Goal: Task Accomplishment & Management: Complete application form

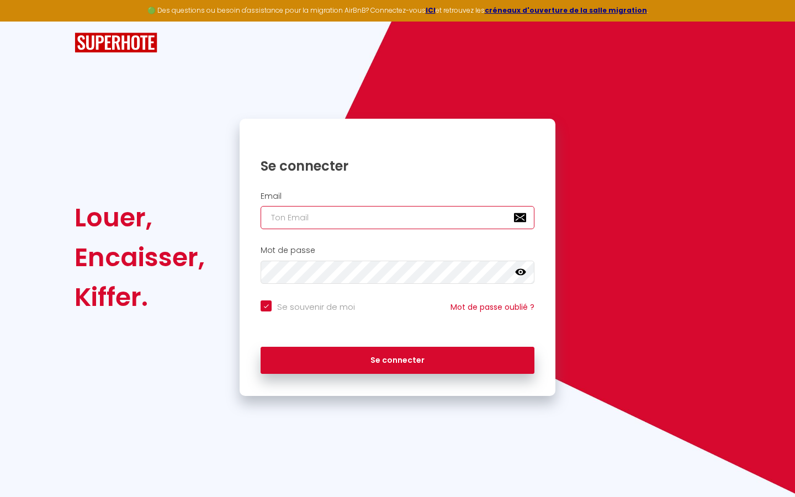
type input "s"
checkbox input "true"
type input "su"
checkbox input "true"
type input "sup"
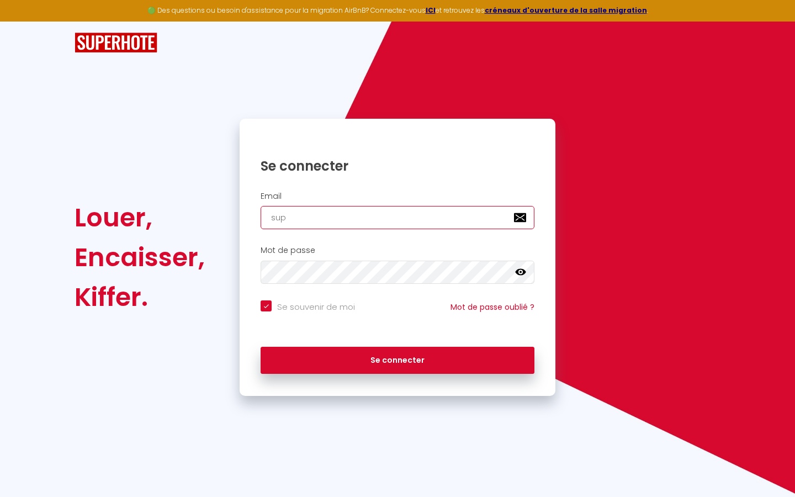
checkbox input "true"
type input "supe"
checkbox input "true"
type input "super"
checkbox input "true"
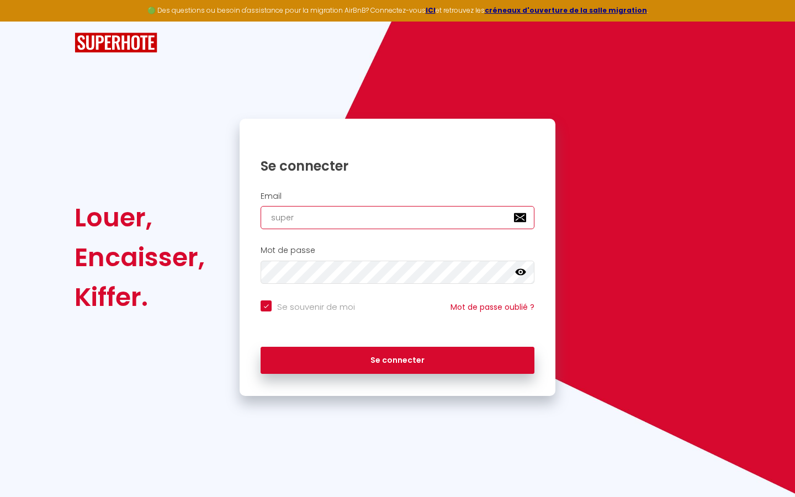
type input "superb"
checkbox input "true"
type input "superbo"
checkbox input "true"
type input "superbor"
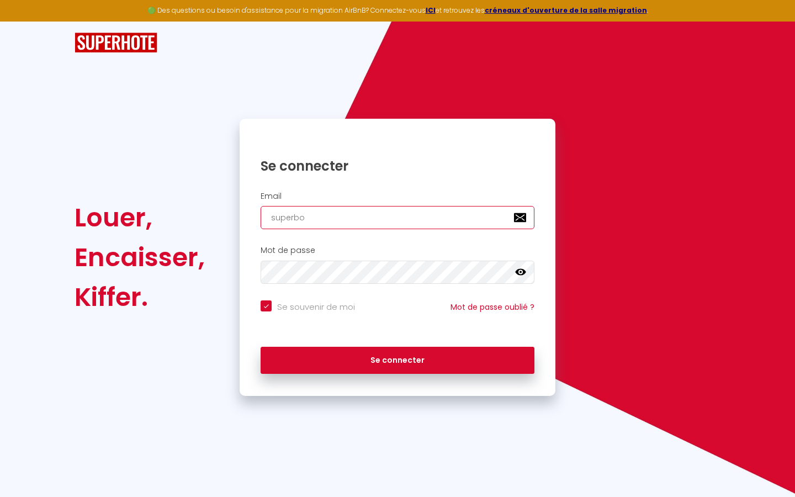
checkbox input "true"
type input "superbord"
checkbox input "true"
type input "superborde"
checkbox input "true"
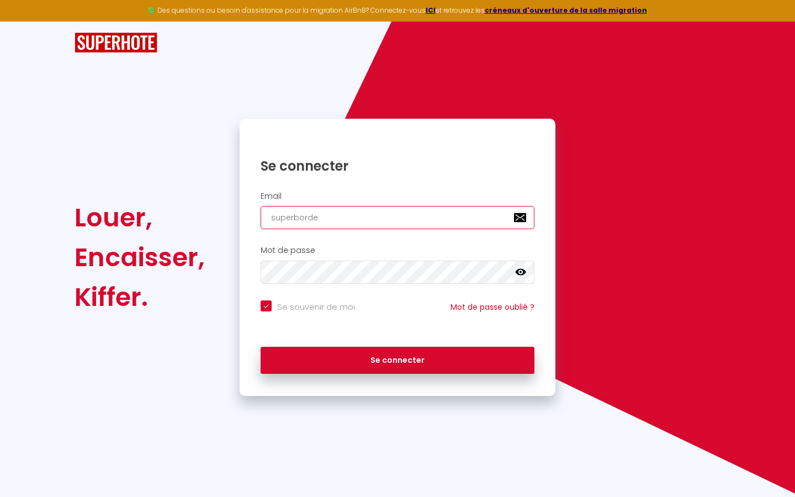
type input "superbordea"
checkbox input "true"
type input "superbordeau"
checkbox input "true"
type input "superbordeaux"
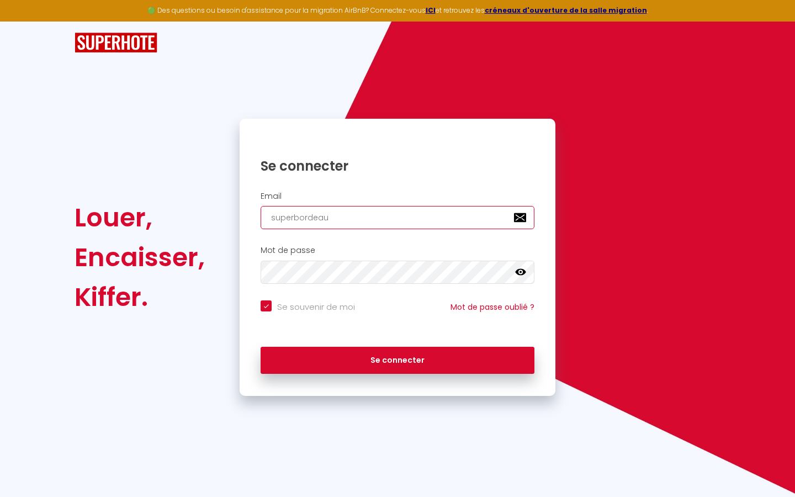
checkbox input "true"
type input "superbordeaux@"
checkbox input "true"
type input "superbordeaux@g"
checkbox input "true"
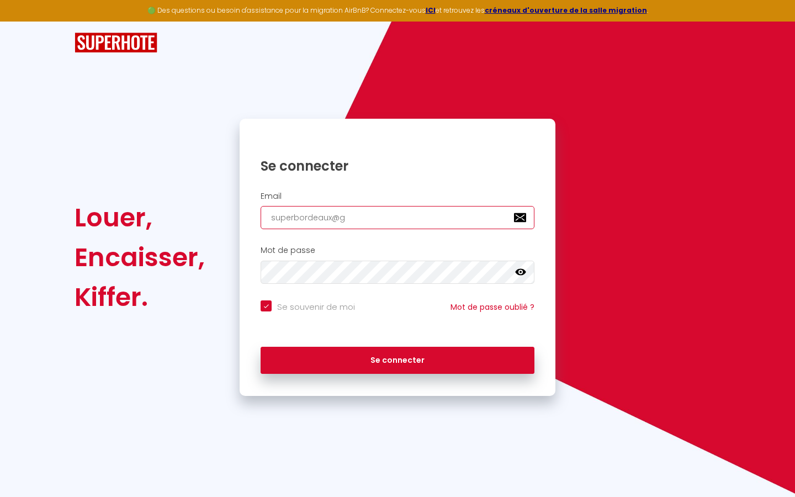
type input "superbordeaux@gm"
checkbox input "true"
type input "superbordeaux@gma"
checkbox input "true"
type input "superbordeaux@gmai"
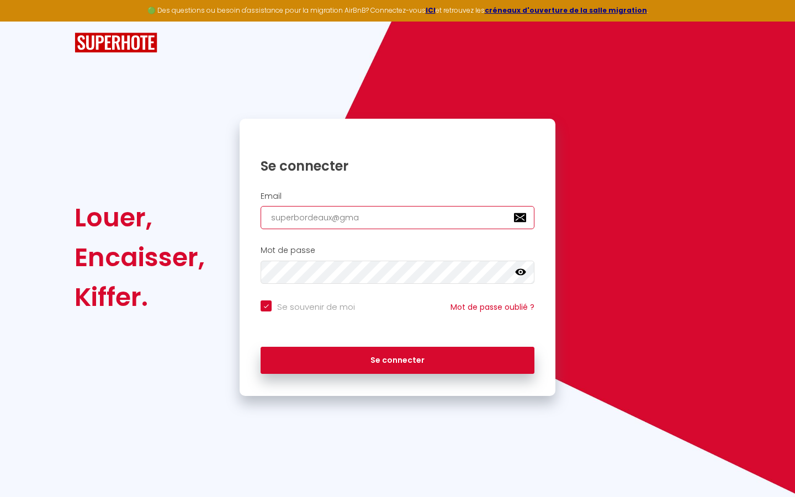
checkbox input "true"
type input "[EMAIL_ADDRESS]"
checkbox input "true"
type input "[EMAIL_ADDRESS]."
checkbox input "true"
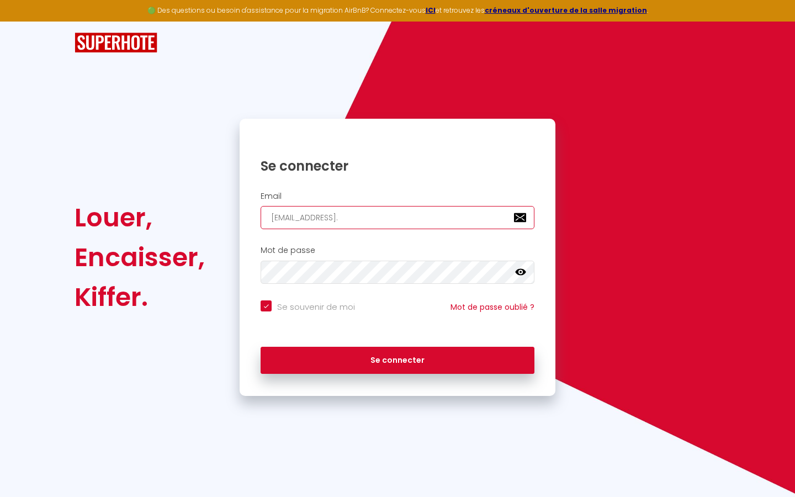
type input "superbordeaux@gmail.c"
checkbox input "true"
type input "[EMAIL_ADDRESS][DOMAIN_NAME]"
checkbox input "true"
type input "[EMAIL_ADDRESS][DOMAIN_NAME]"
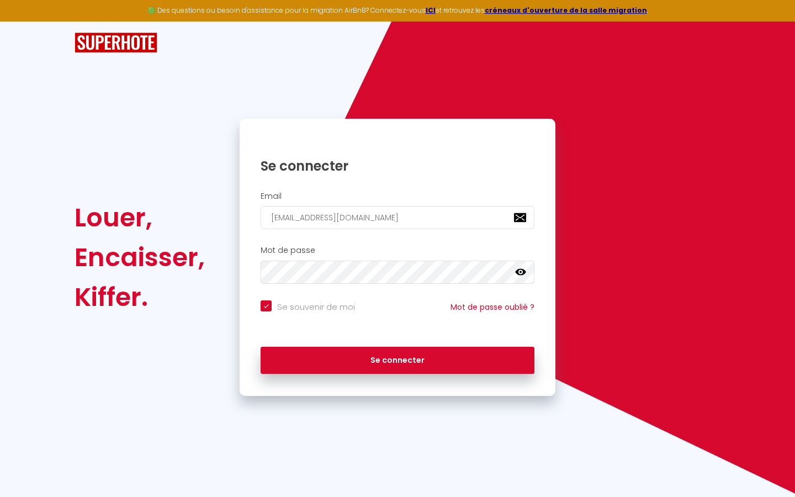
checkbox input "true"
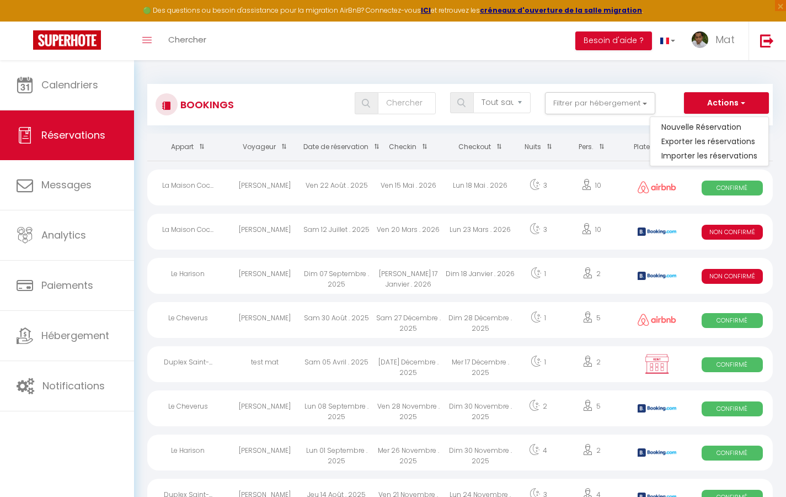
select select
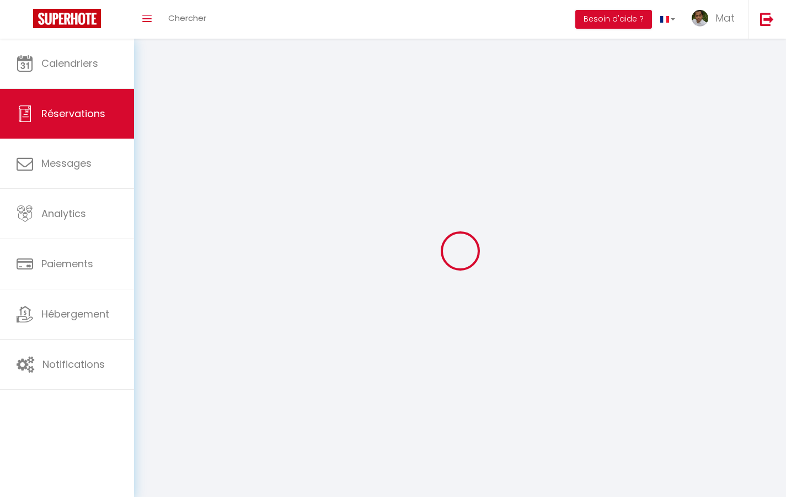
select select
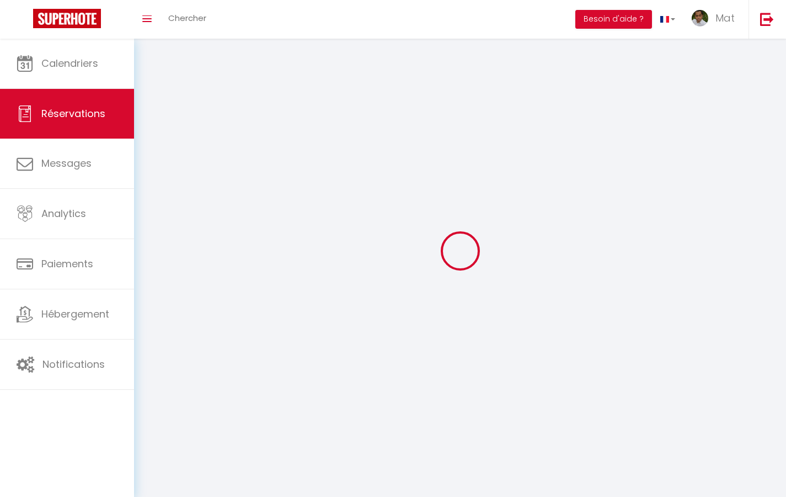
select select
checkbox input "false"
select select
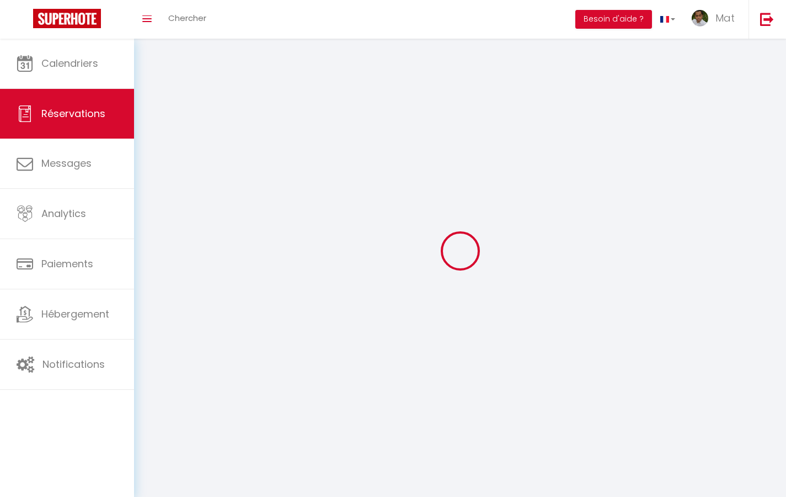
select select
checkbox input "false"
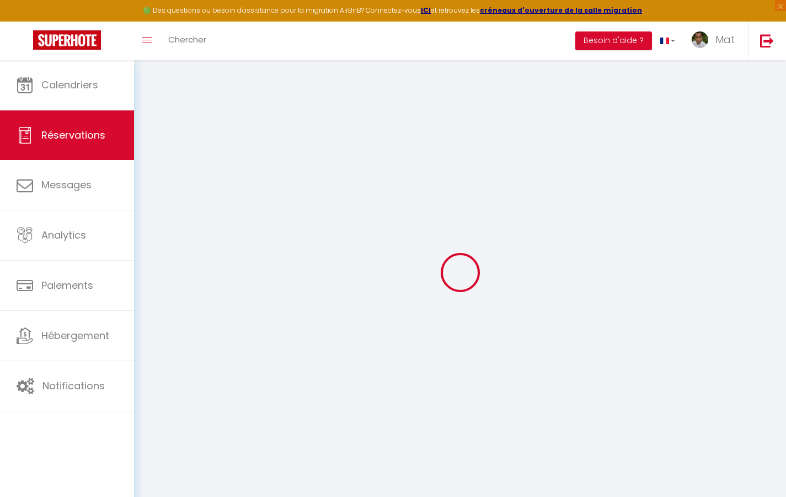
select select
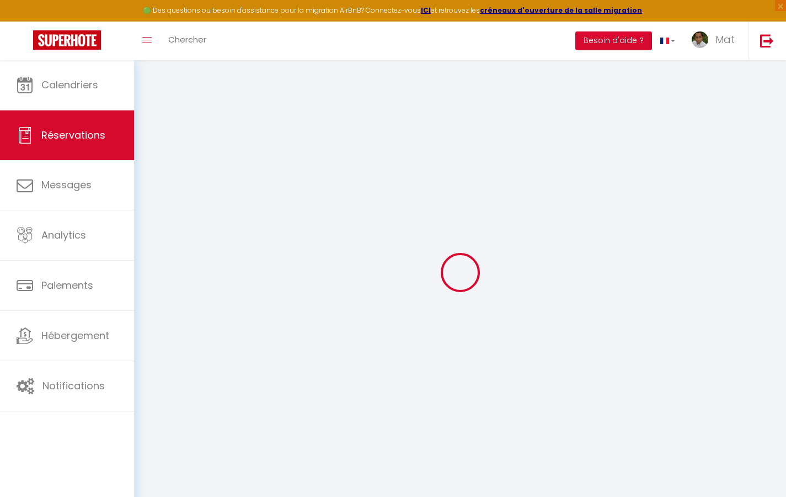
select select
checkbox input "false"
select select
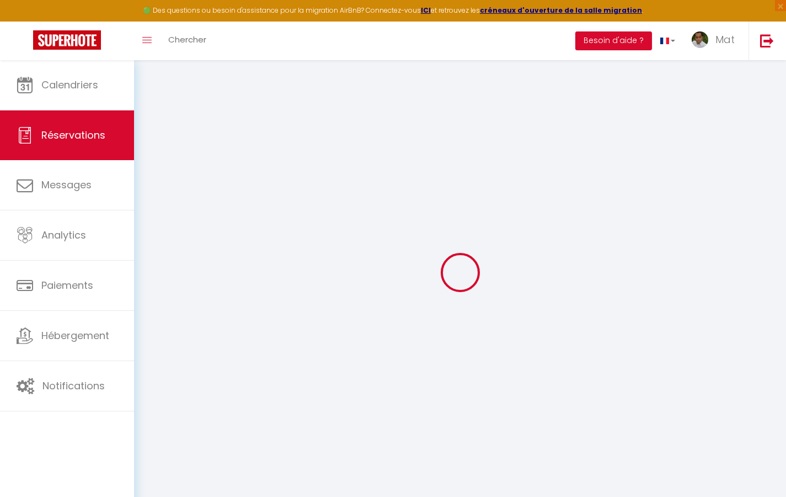
select select
checkbox input "false"
select select
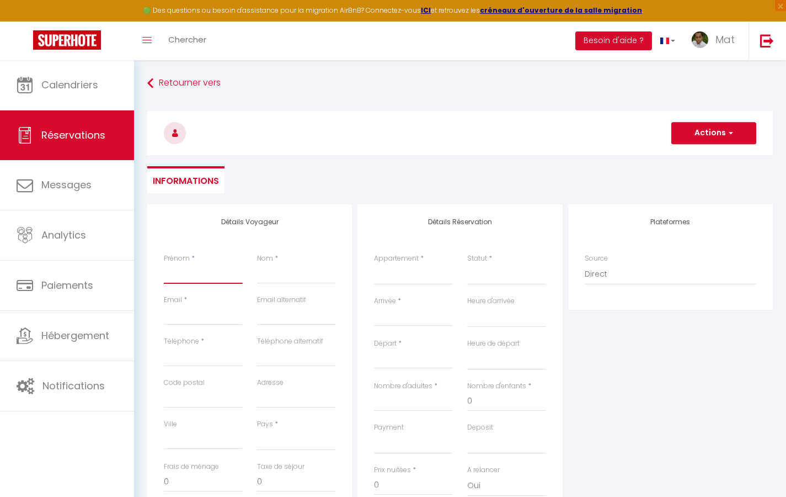
type input "T"
select select
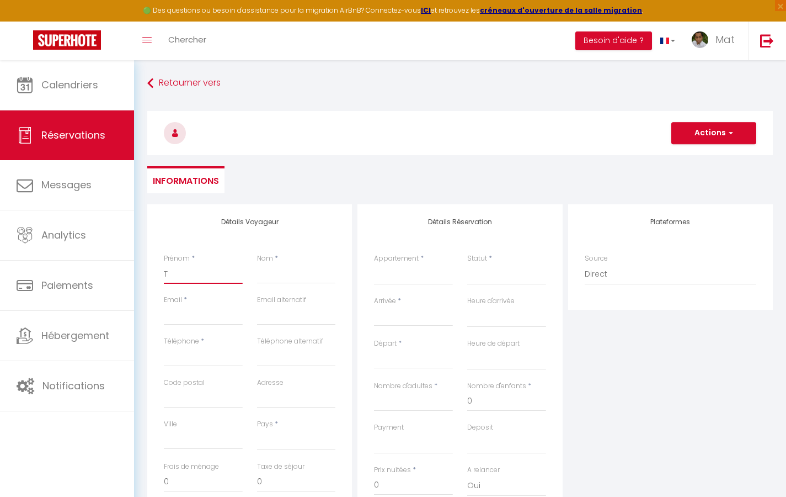
select select
checkbox input "false"
type input "Te"
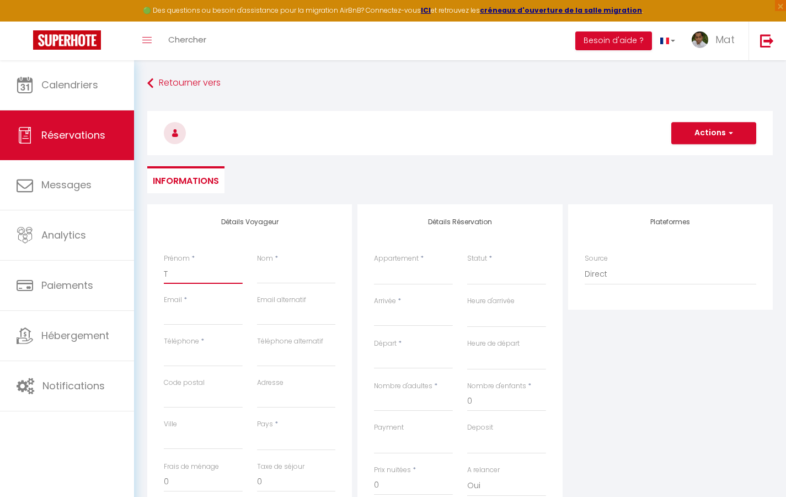
select select
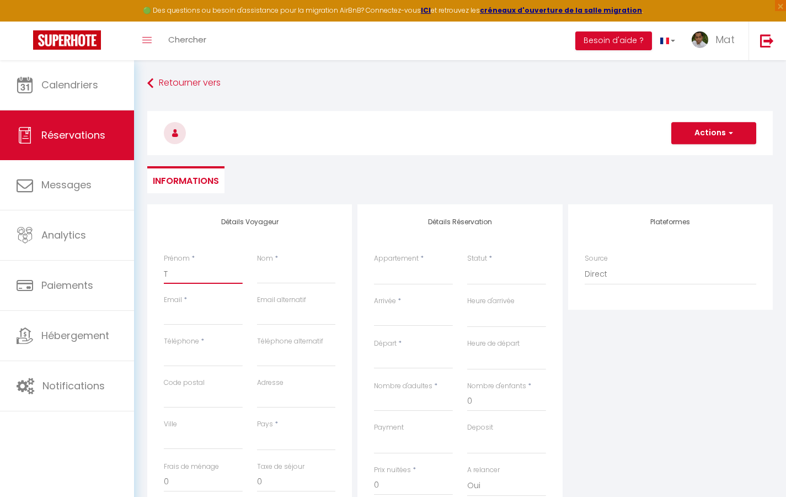
select select
checkbox input "false"
type input "Tes"
select select
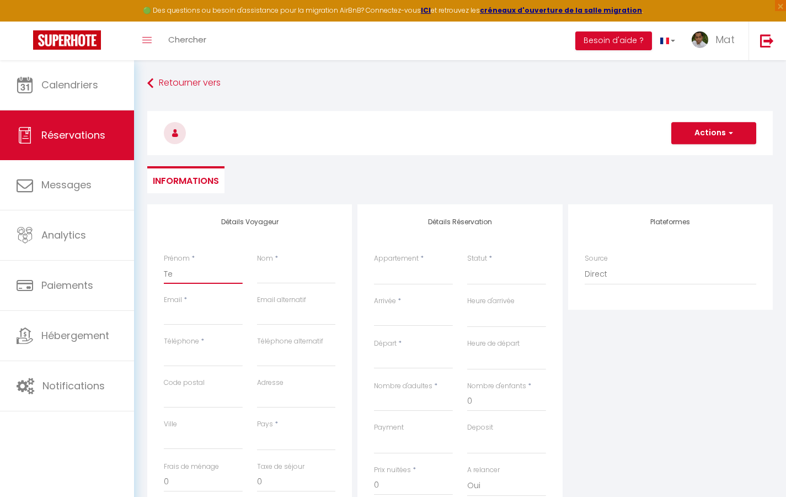
select select
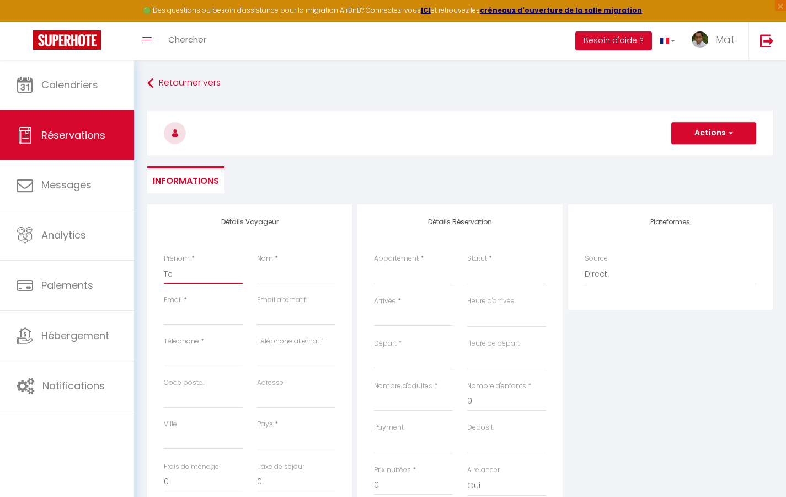
select select
checkbox input "false"
type input "Test"
select select
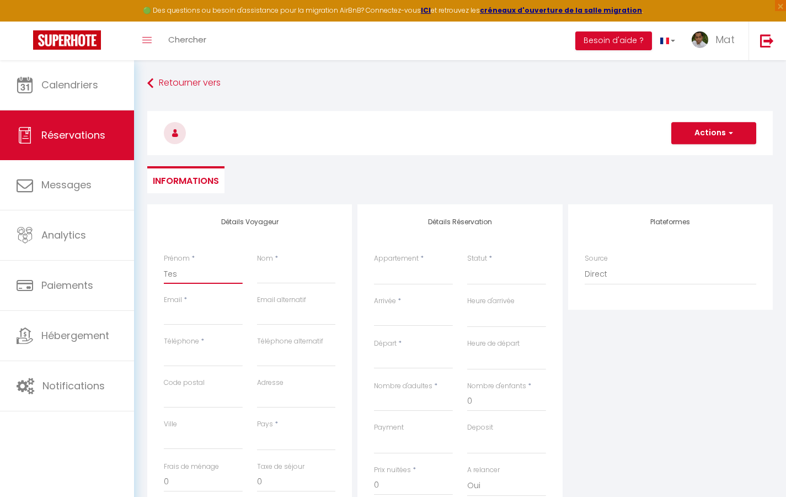
select select
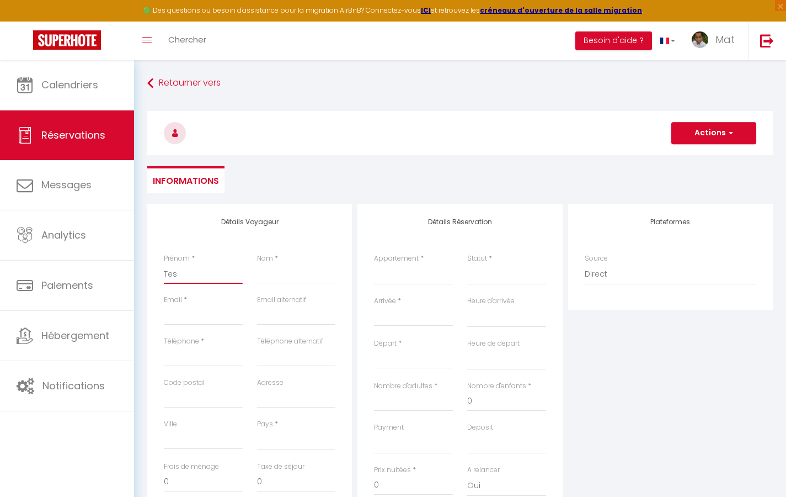
checkbox input "false"
type input "A"
select select
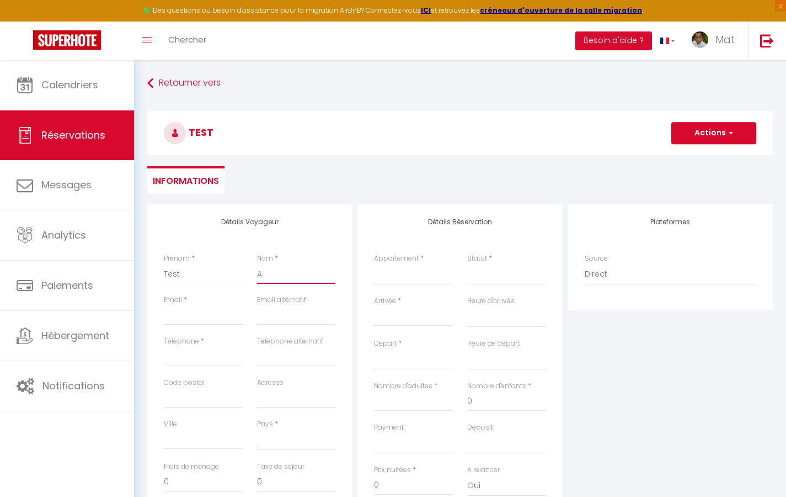
select select
checkbox input "false"
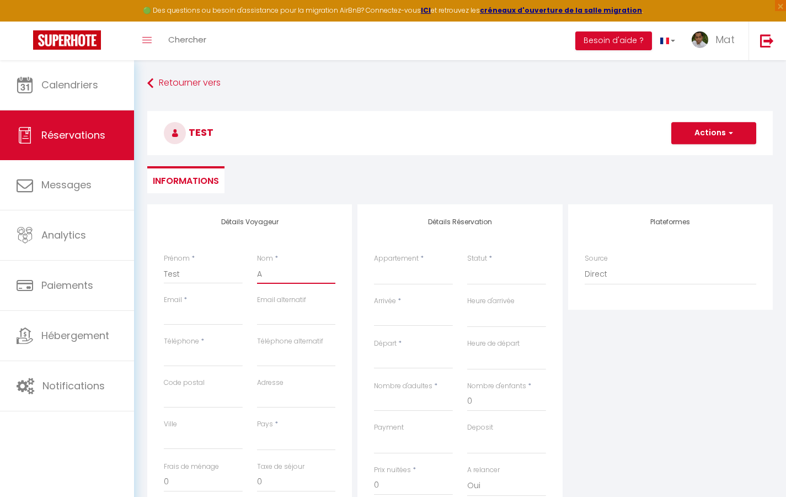
type input "Au"
select select
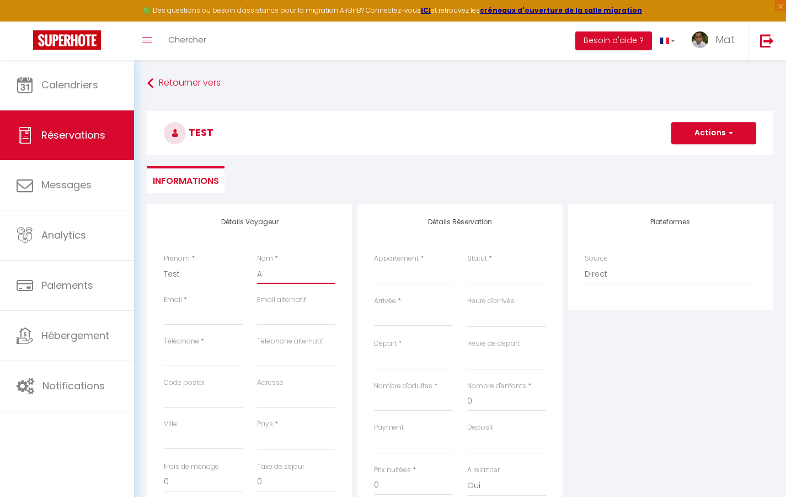
select select
checkbox input "false"
type input "Aut"
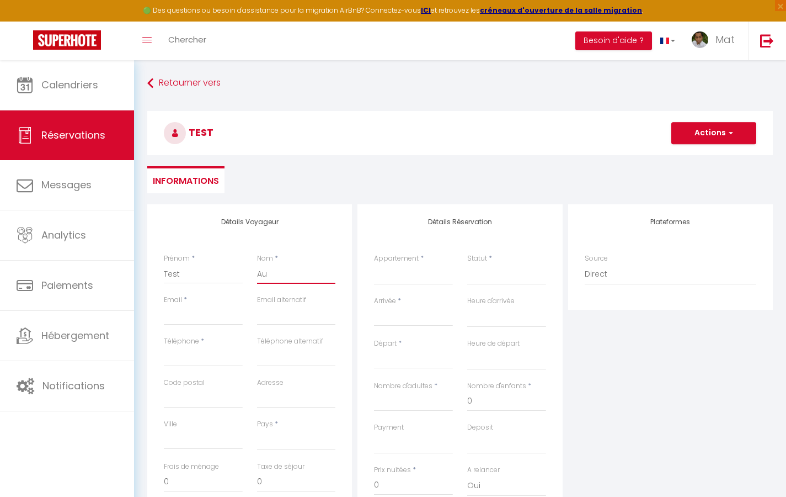
select select
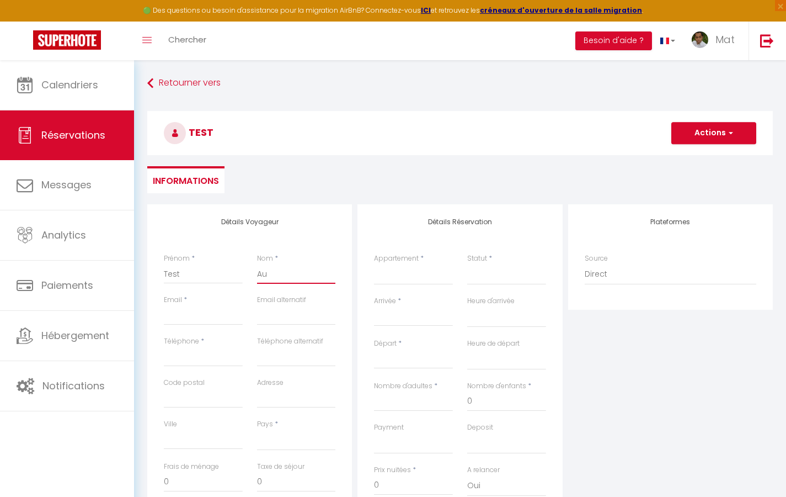
select select
checkbox input "false"
type input "Auto"
select select
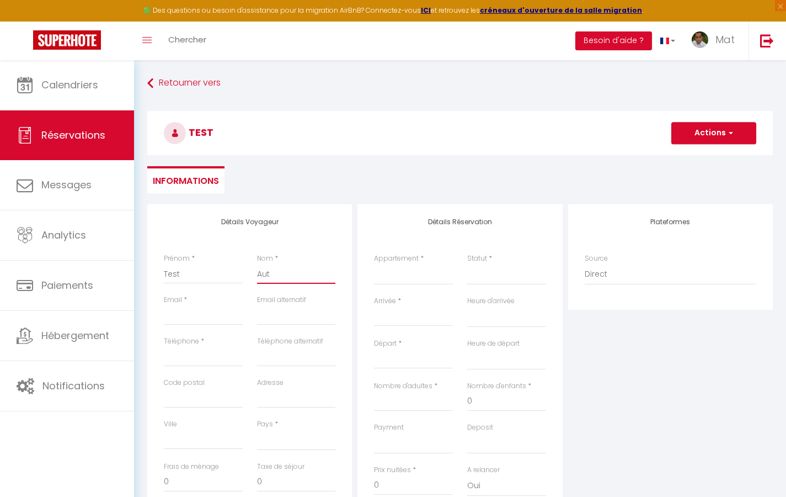
select select
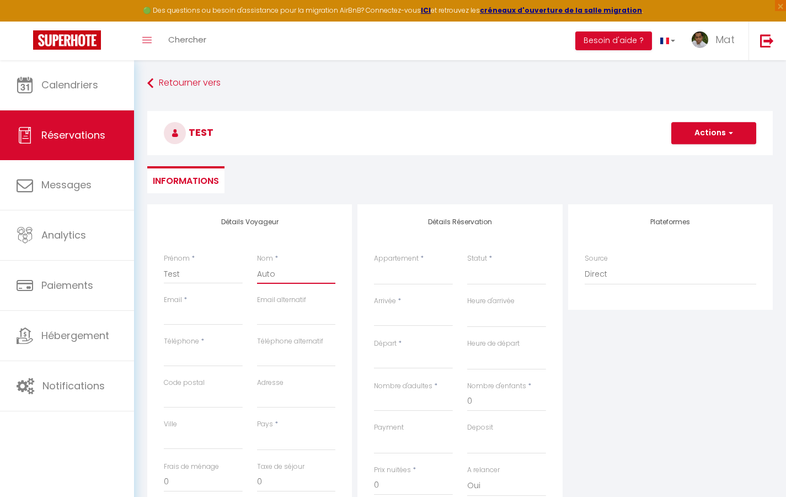
select select
checkbox input "false"
type input "[EMAIL_ADDRESS][DOMAIN_NAME]"
select select
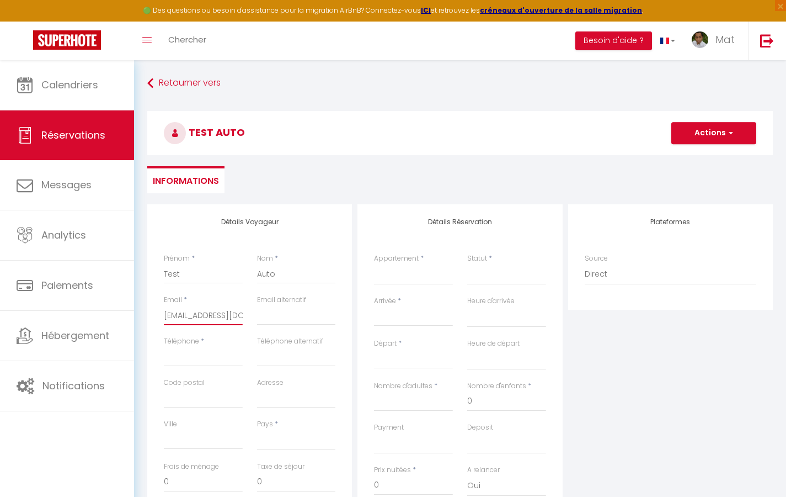
select select
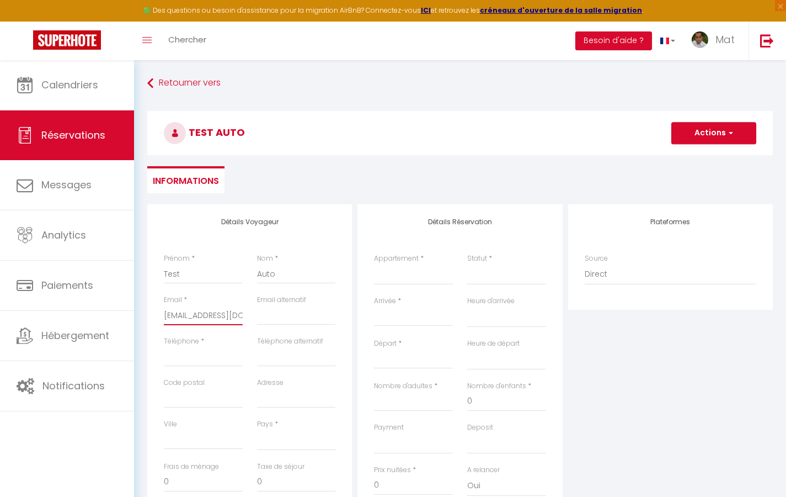
checkbox input "false"
type input "0"
select select
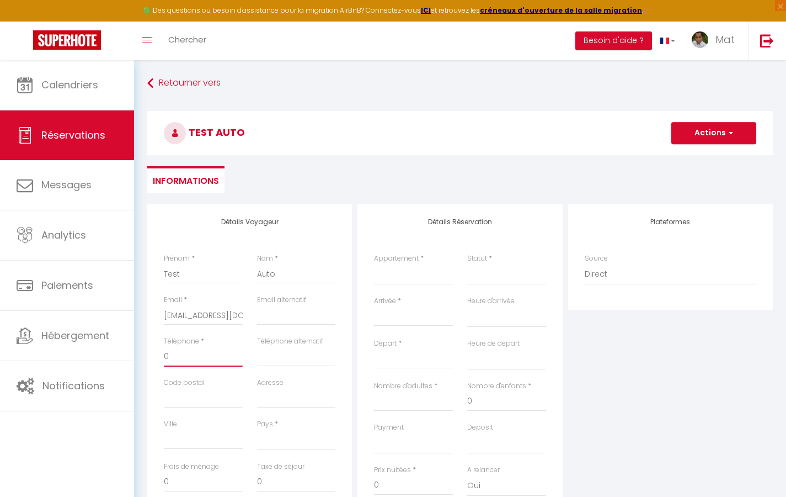
select select
checkbox input "false"
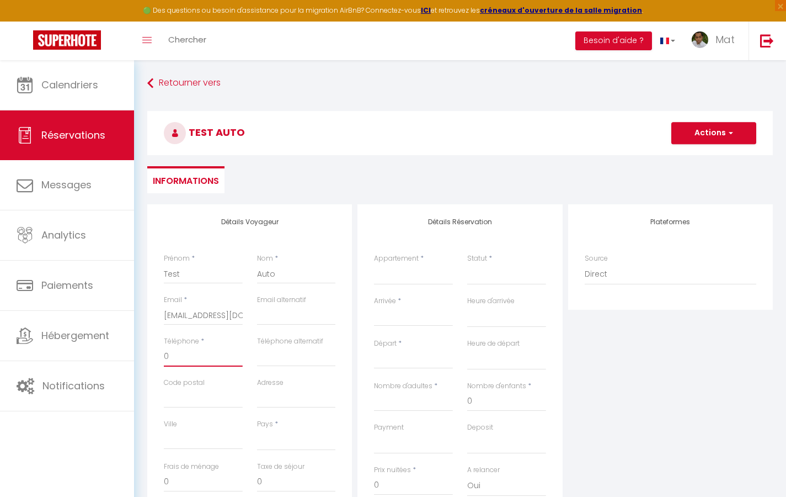
type input "06"
select select
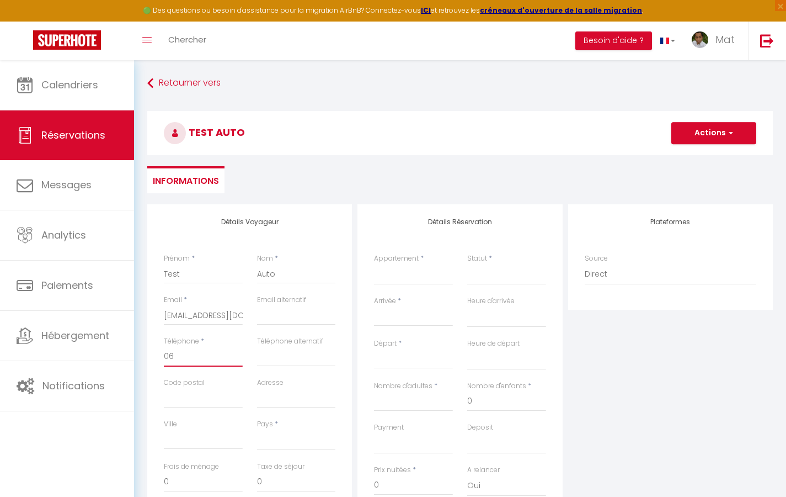
select select
checkbox input "false"
type input "060"
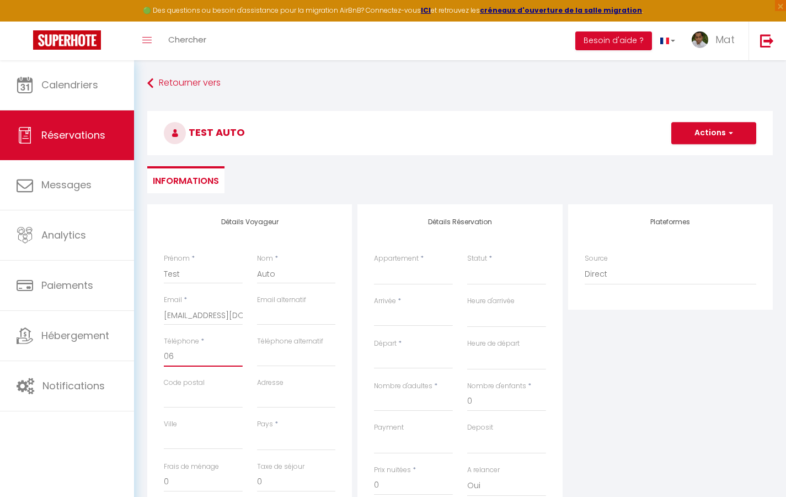
select select
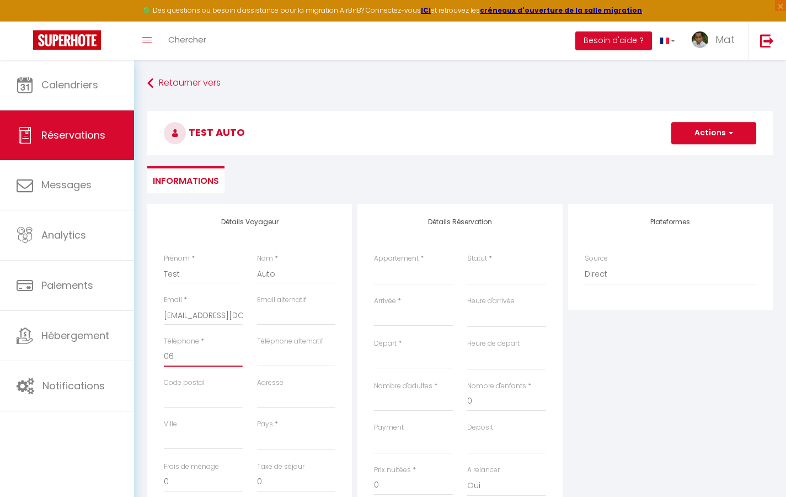
select select
checkbox input "false"
type input "0605"
select select
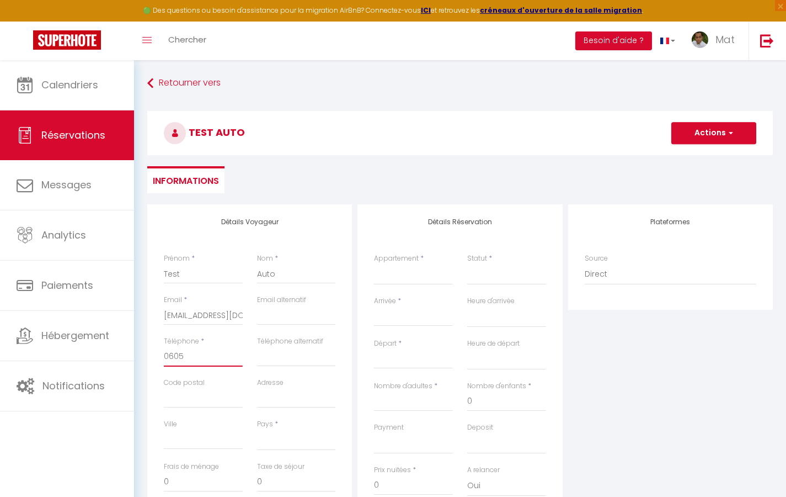
select select
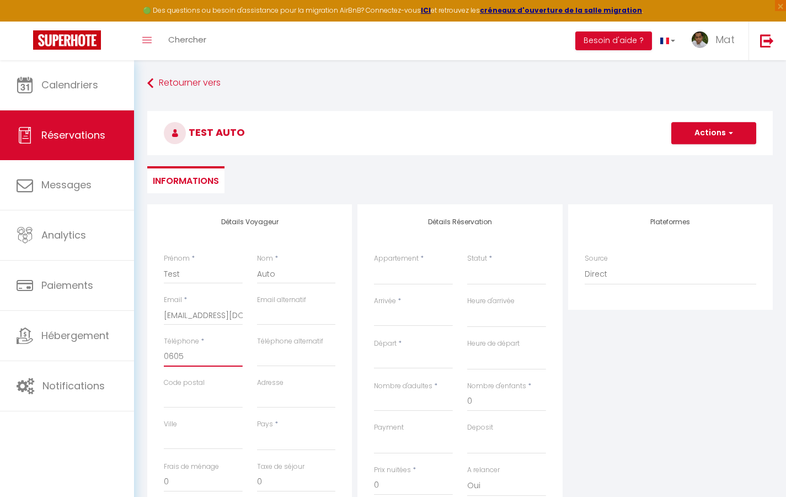
select select
checkbox input "false"
type input "06050"
select select
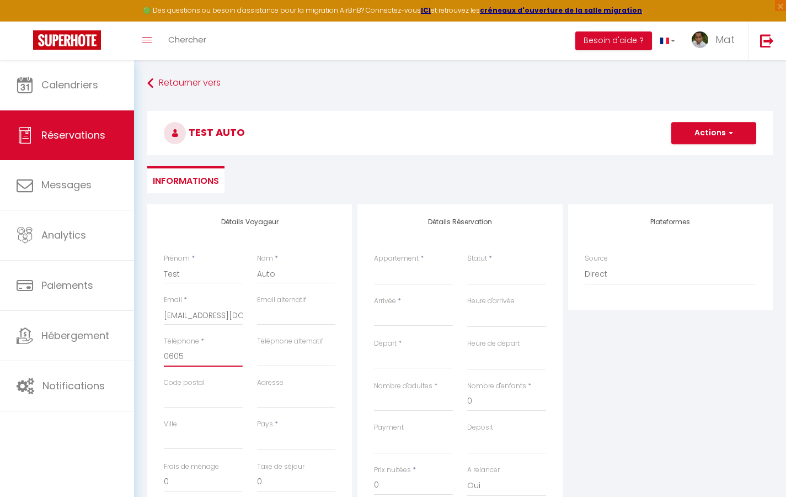
select select
